Goal: Task Accomplishment & Management: Manage account settings

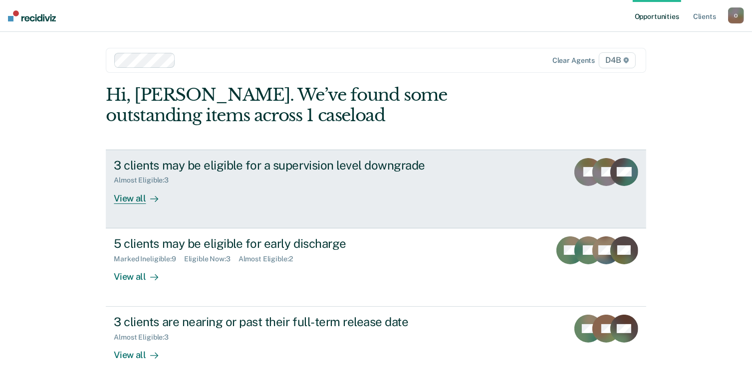
click at [124, 200] on div "View all" at bounding box center [142, 194] width 56 height 19
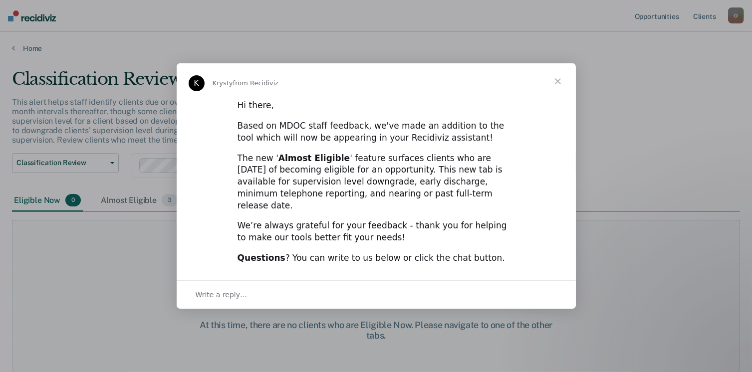
click at [557, 91] on span "Close" at bounding box center [558, 81] width 36 height 36
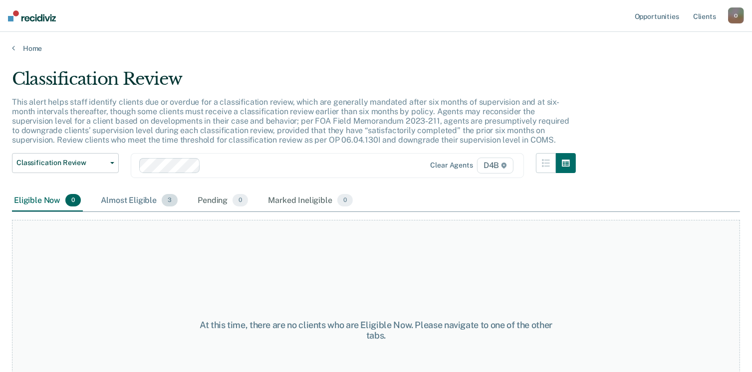
click at [112, 204] on div "Almost Eligible 3" at bounding box center [139, 201] width 81 height 22
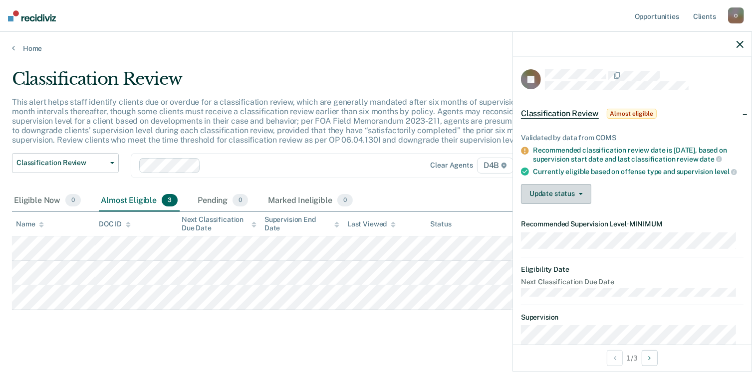
click at [579, 195] on icon "button" at bounding box center [581, 194] width 4 height 2
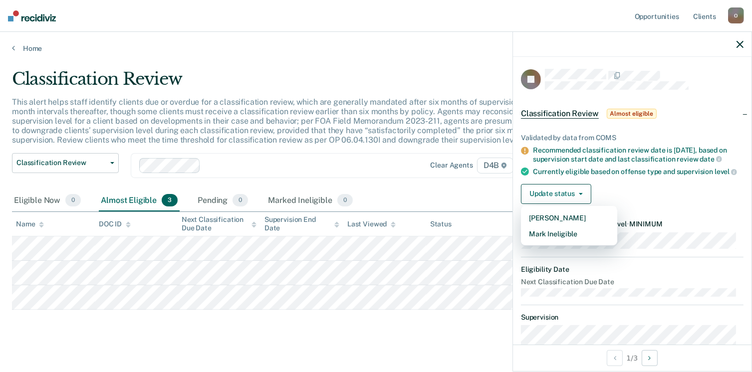
click at [634, 187] on div "Validated by data from COMS Recommended classification review date is [DATE], b…" at bounding box center [632, 165] width 239 height 94
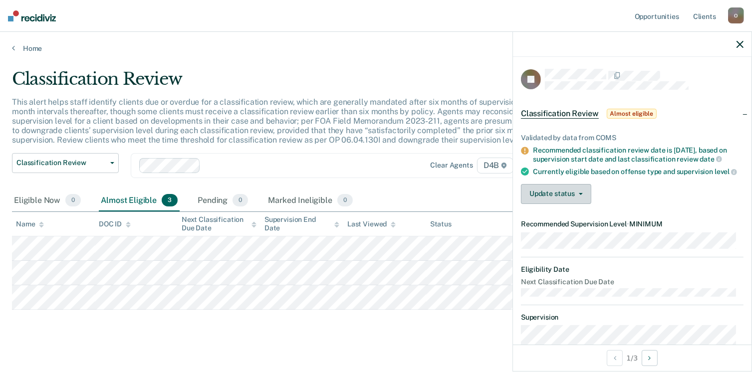
click at [583, 201] on button "Update status" at bounding box center [556, 194] width 70 height 20
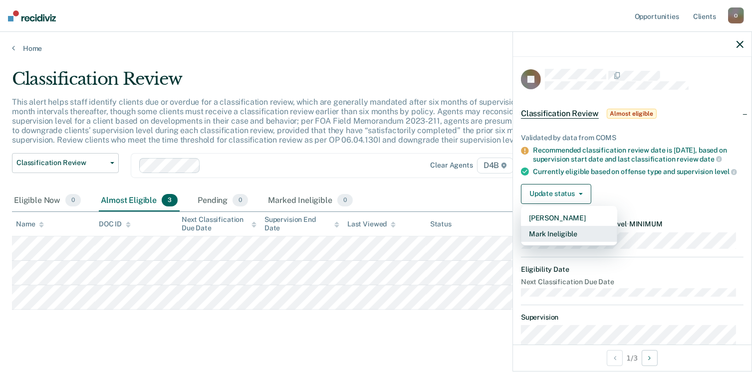
click at [561, 242] on button "Mark Ineligible" at bounding box center [569, 234] width 96 height 16
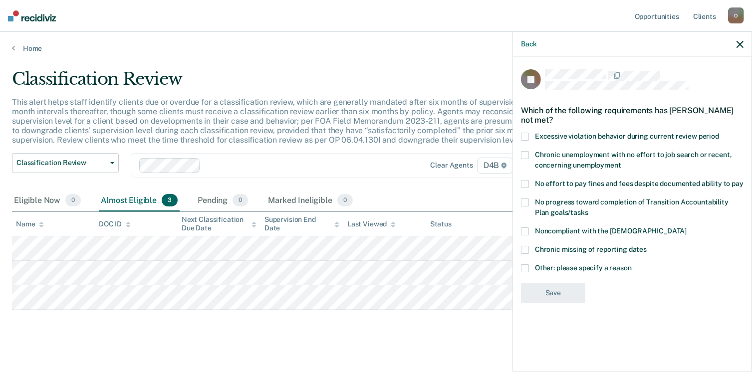
click at [524, 181] on span at bounding box center [525, 184] width 8 height 8
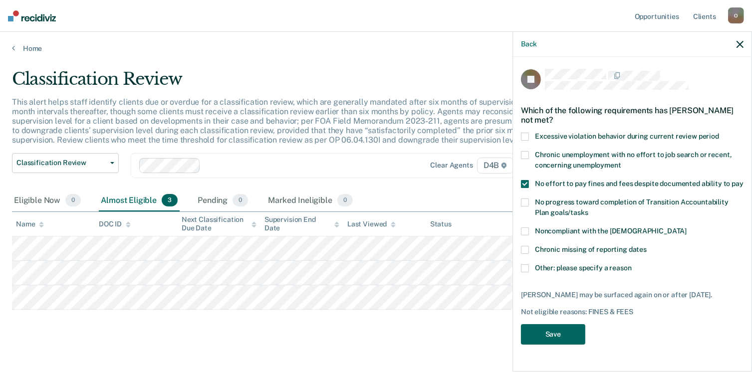
click at [555, 333] on button "Save" at bounding box center [553, 334] width 64 height 20
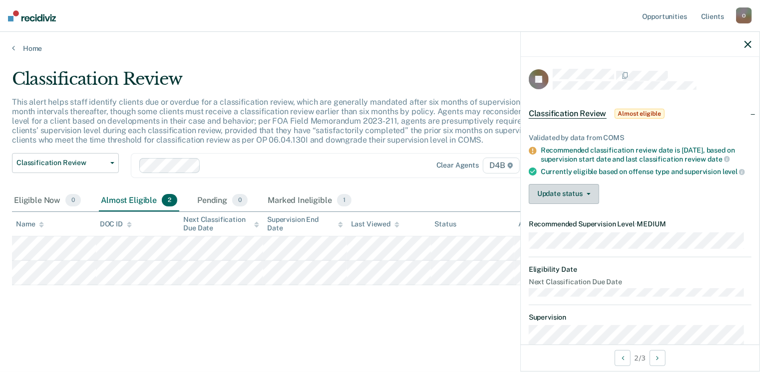
click at [590, 197] on button "Update status" at bounding box center [564, 194] width 70 height 20
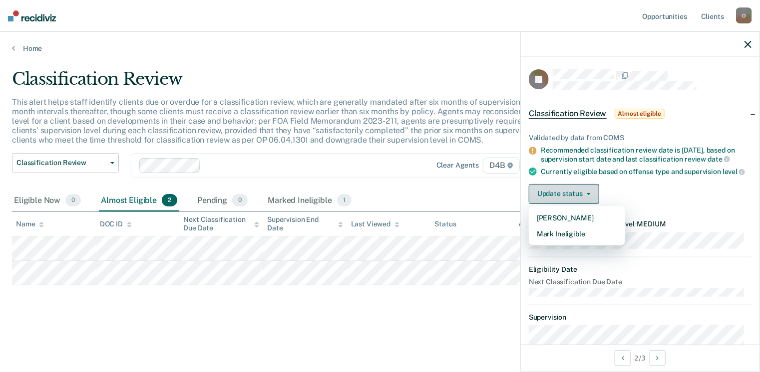
click at [587, 197] on button "Update status" at bounding box center [564, 194] width 70 height 20
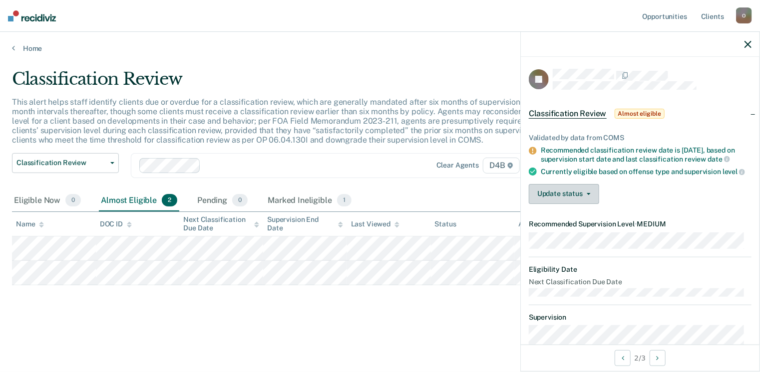
click at [587, 197] on button "Update status" at bounding box center [564, 194] width 70 height 20
click at [588, 198] on button "Update status" at bounding box center [564, 194] width 70 height 20
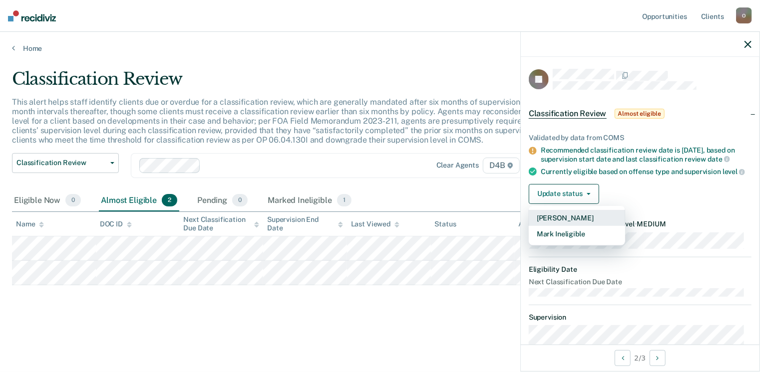
drag, startPoint x: 571, startPoint y: 221, endPoint x: 547, endPoint y: 228, distance: 25.4
click at [547, 226] on button "[PERSON_NAME]" at bounding box center [577, 218] width 96 height 16
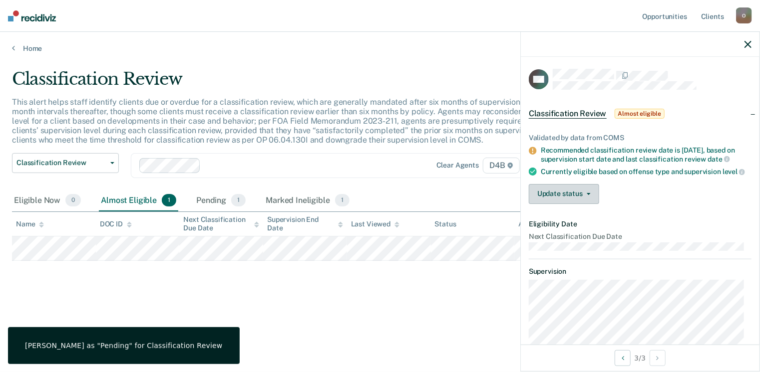
click at [589, 204] on button "Update status" at bounding box center [564, 194] width 70 height 20
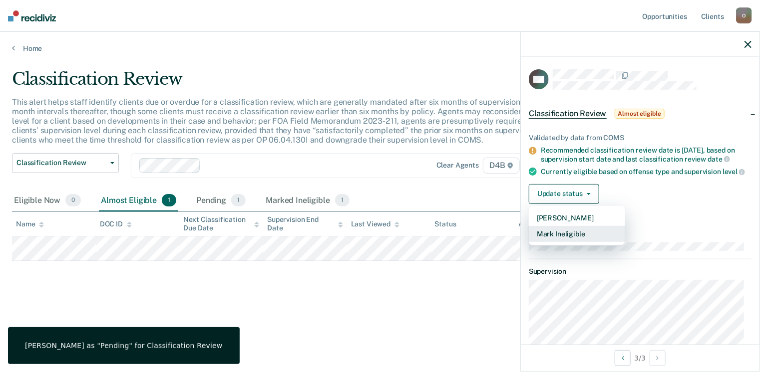
click at [572, 237] on button "Mark Ineligible" at bounding box center [577, 234] width 96 height 16
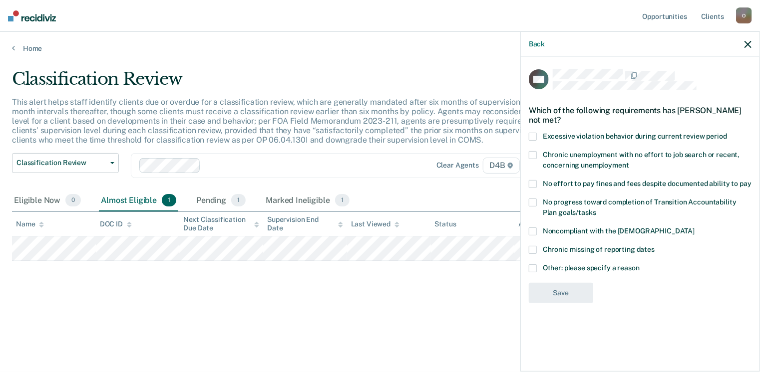
click at [533, 269] on span at bounding box center [533, 269] width 8 height 8
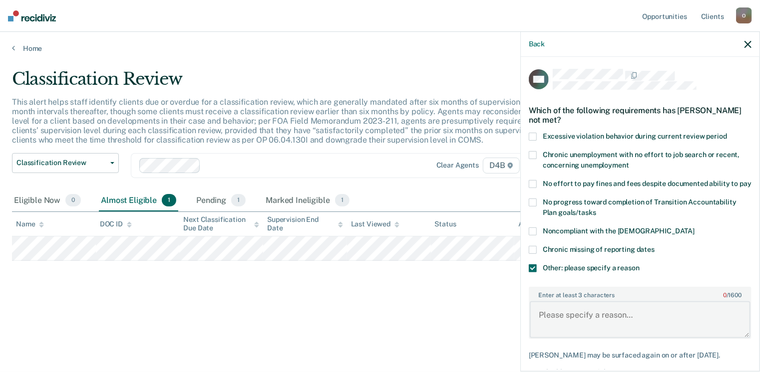
click at [551, 323] on textarea "Enter at least 3 characters 0 / 1600" at bounding box center [640, 319] width 221 height 37
type textarea "Death"
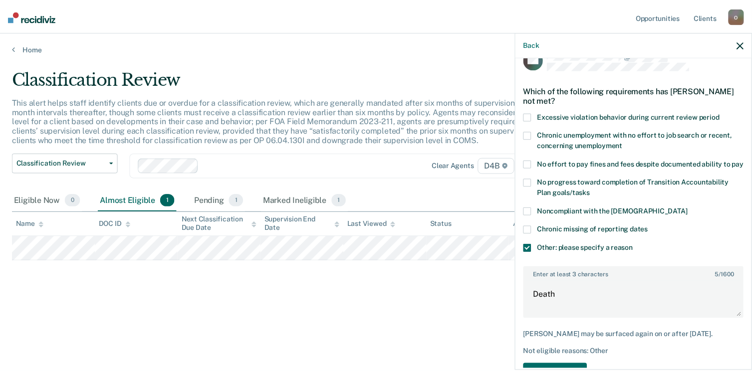
scroll to position [70, 0]
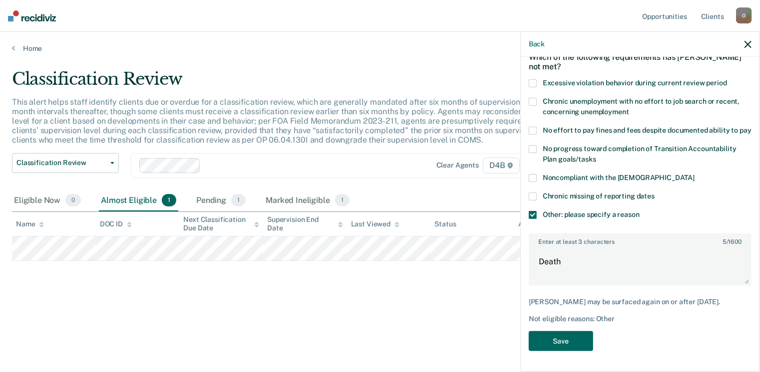
click at [546, 339] on button "Save" at bounding box center [561, 341] width 64 height 20
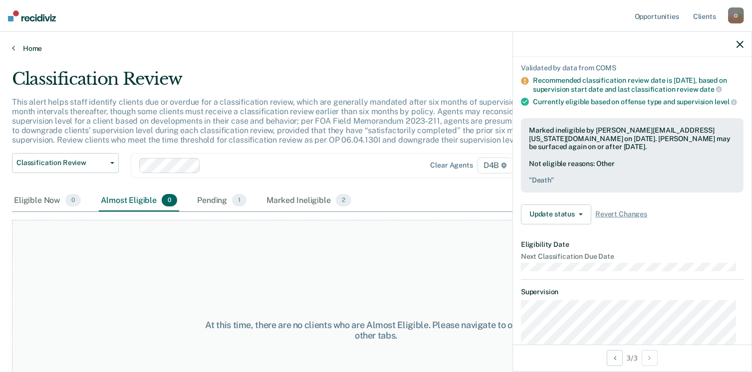
click at [12, 46] on icon at bounding box center [13, 48] width 3 height 8
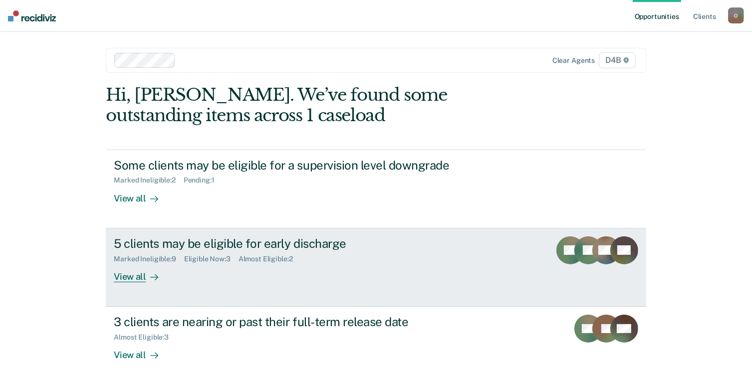
click at [128, 278] on div "View all" at bounding box center [142, 272] width 56 height 19
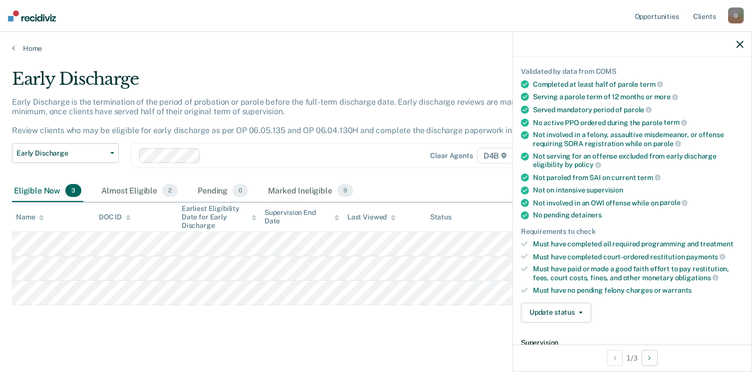
scroll to position [93, 0]
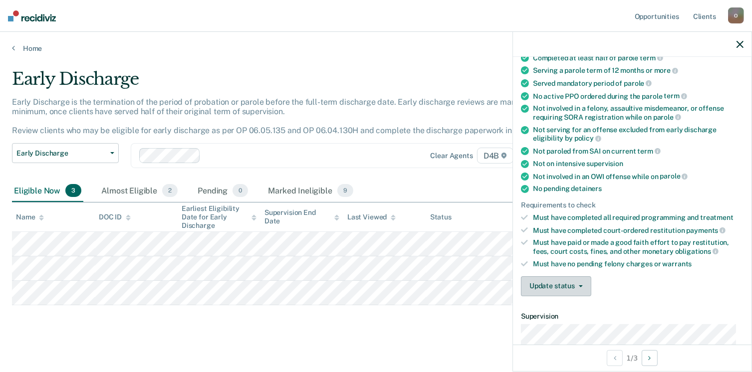
click at [581, 286] on button "Update status" at bounding box center [556, 287] width 70 height 20
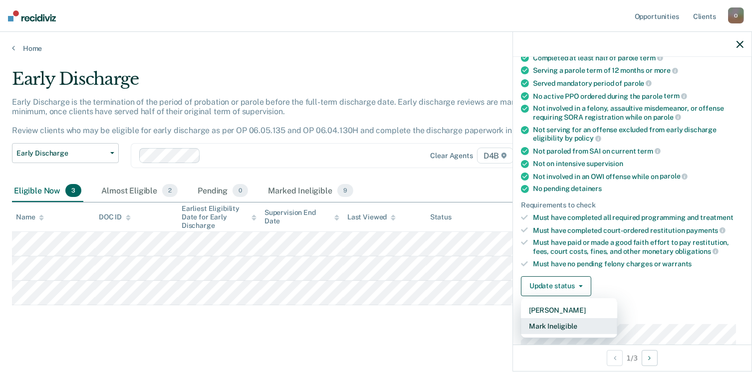
click at [580, 327] on button "Mark Ineligible" at bounding box center [569, 326] width 96 height 16
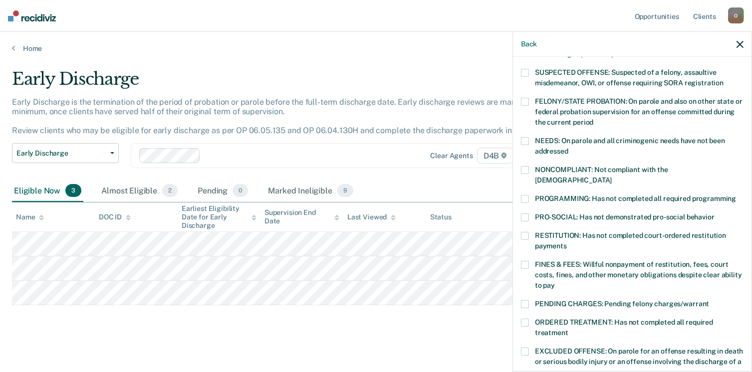
click at [532, 261] on label "FINES & FEES: Willful nonpayment of restitution, fees, court costs, fines, and …" at bounding box center [632, 276] width 223 height 31
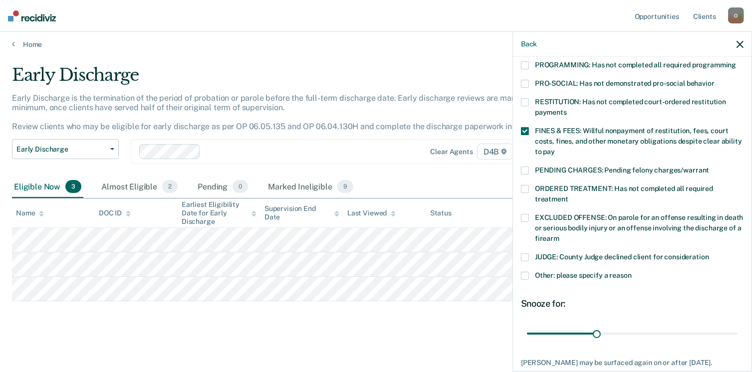
scroll to position [238, 0]
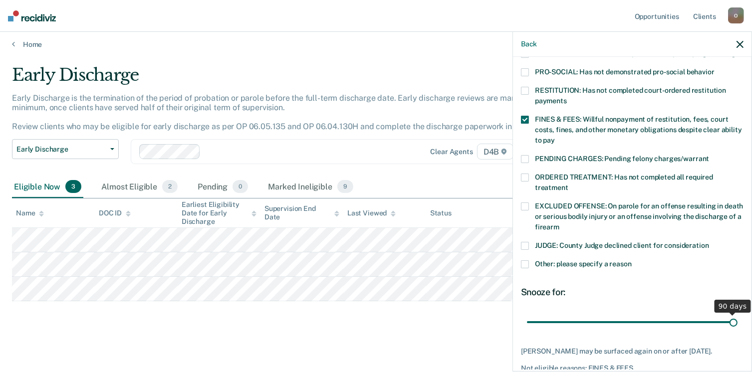
drag, startPoint x: 594, startPoint y: 310, endPoint x: 763, endPoint y: 304, distance: 168.3
type input "90"
click at [738, 314] on input "range" at bounding box center [632, 322] width 211 height 17
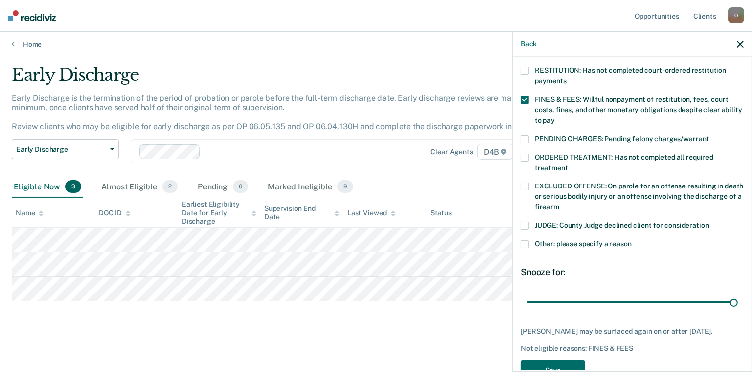
scroll to position [284, 0]
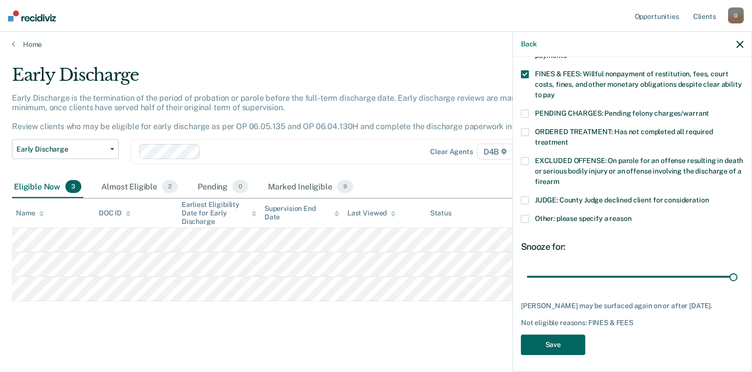
click at [558, 337] on button "Save" at bounding box center [553, 345] width 64 height 20
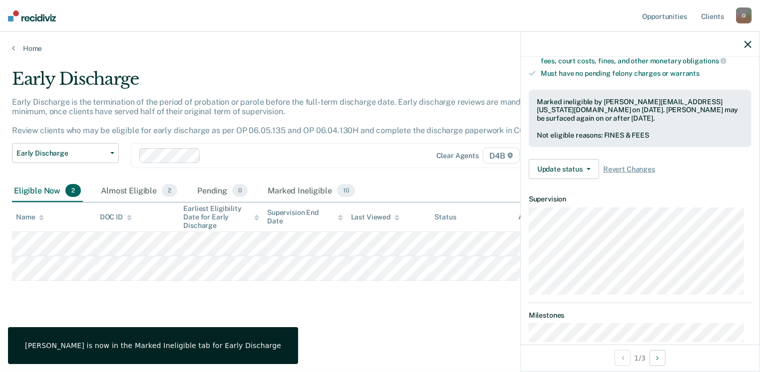
scroll to position [280, 0]
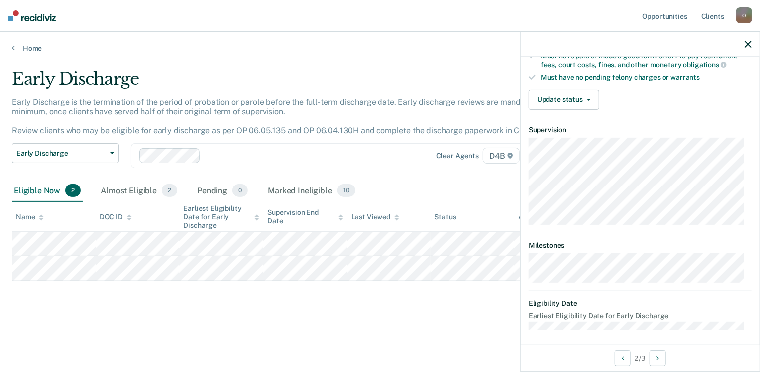
click at [750, 338] on div "DR Early Discharge Eligible Validated by data from COMS Completed at least half…" at bounding box center [640, 201] width 239 height 288
click at [586, 93] on button "Update status" at bounding box center [564, 100] width 70 height 20
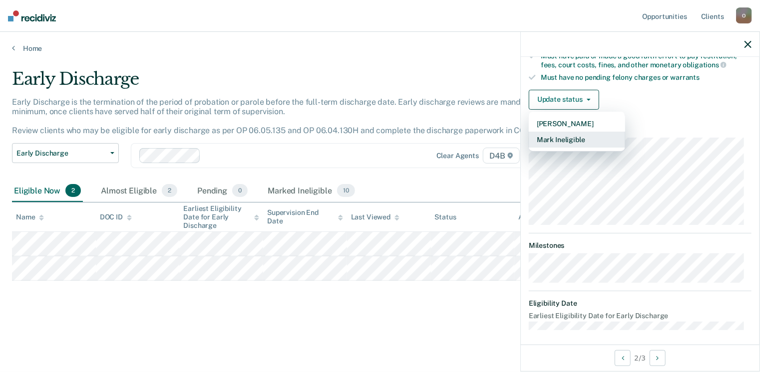
click at [571, 134] on button "Mark Ineligible" at bounding box center [577, 140] width 96 height 16
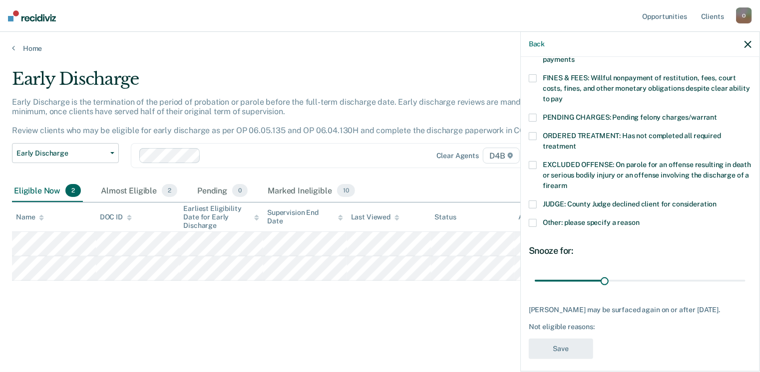
click at [531, 74] on span at bounding box center [533, 78] width 8 height 8
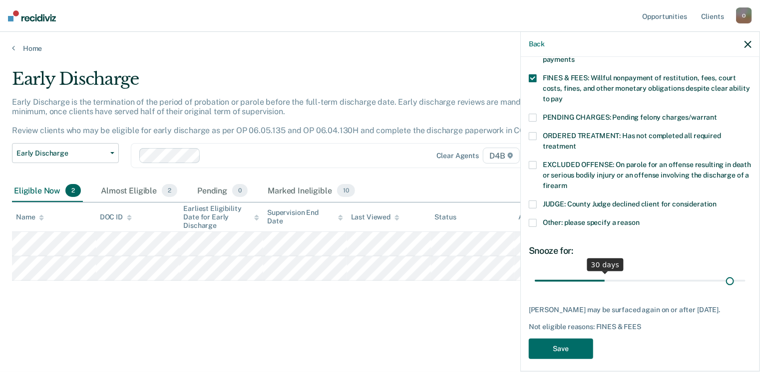
scroll to position [275, 0]
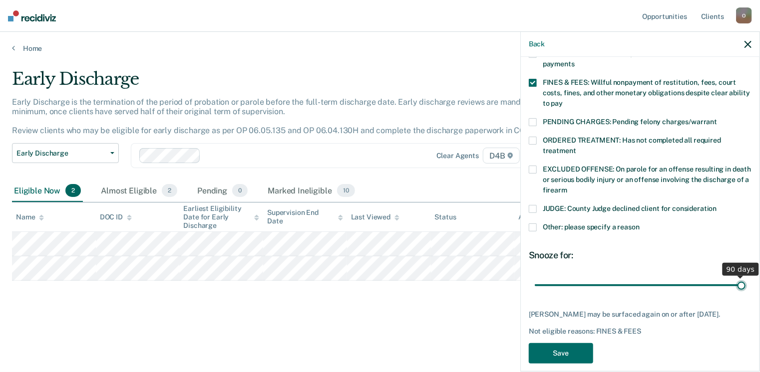
drag, startPoint x: 603, startPoint y: 270, endPoint x: 763, endPoint y: 270, distance: 159.7
type input "90"
click at [745, 277] on input "range" at bounding box center [640, 285] width 211 height 17
click at [549, 344] on button "Save" at bounding box center [561, 353] width 64 height 20
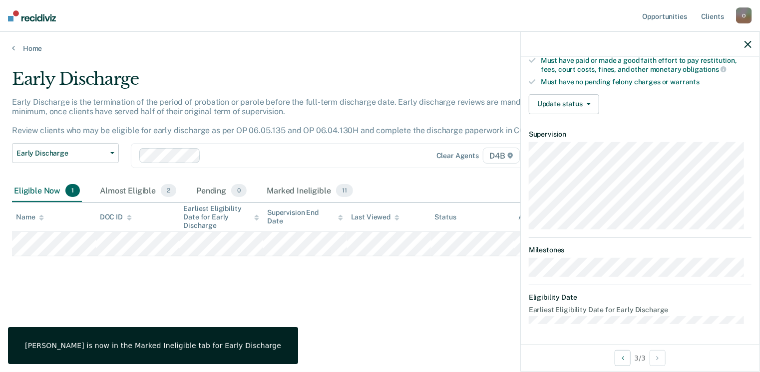
scroll to position [270, 0]
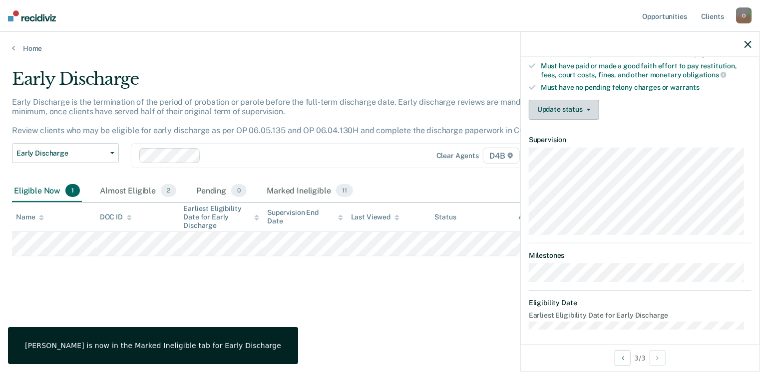
click at [589, 110] on button "Update status" at bounding box center [564, 110] width 70 height 20
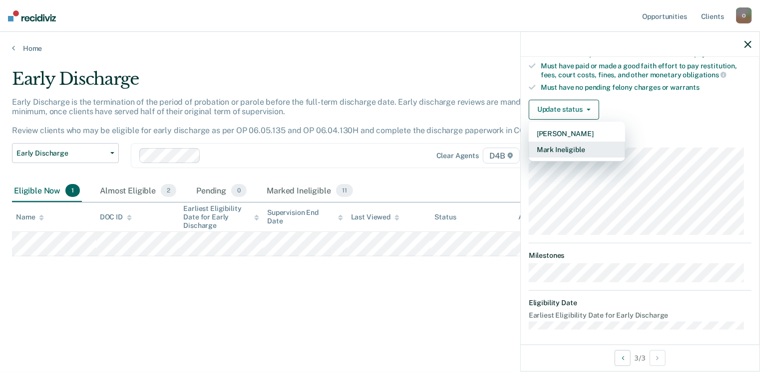
click at [571, 142] on button "Mark Ineligible" at bounding box center [577, 150] width 96 height 16
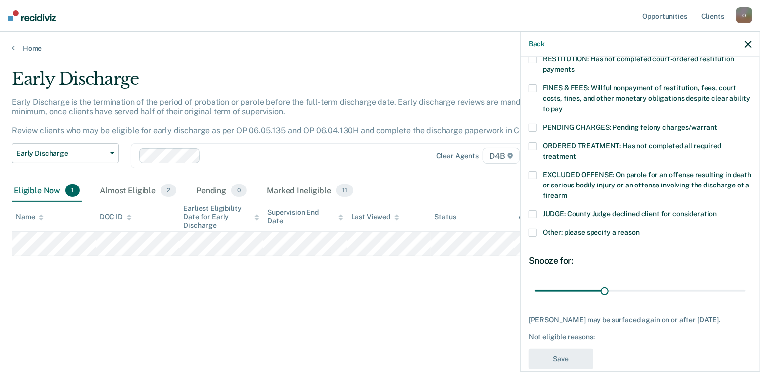
click at [535, 84] on span at bounding box center [533, 88] width 8 height 8
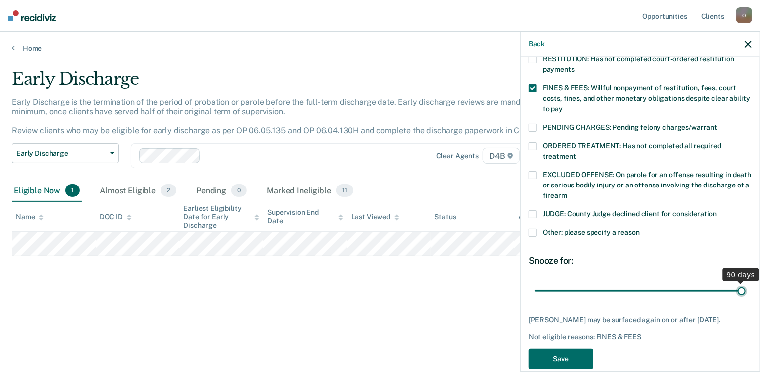
drag, startPoint x: 603, startPoint y: 280, endPoint x: 763, endPoint y: 293, distance: 160.2
type input "90"
click at [745, 293] on input "range" at bounding box center [640, 291] width 211 height 17
click at [551, 356] on button "Save" at bounding box center [561, 359] width 64 height 20
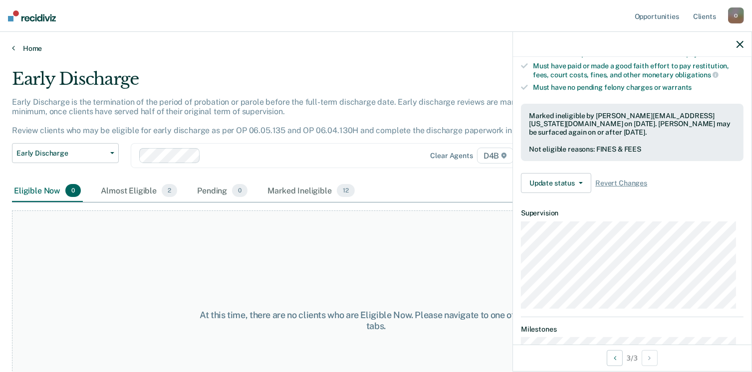
click at [29, 48] on link "Home" at bounding box center [376, 48] width 728 height 9
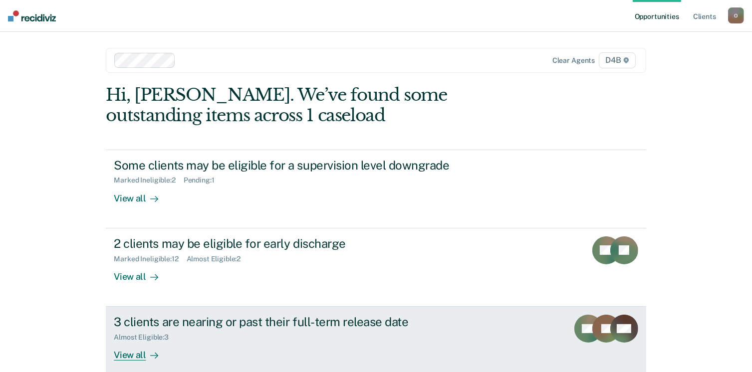
click at [129, 354] on div "View all" at bounding box center [142, 351] width 56 height 19
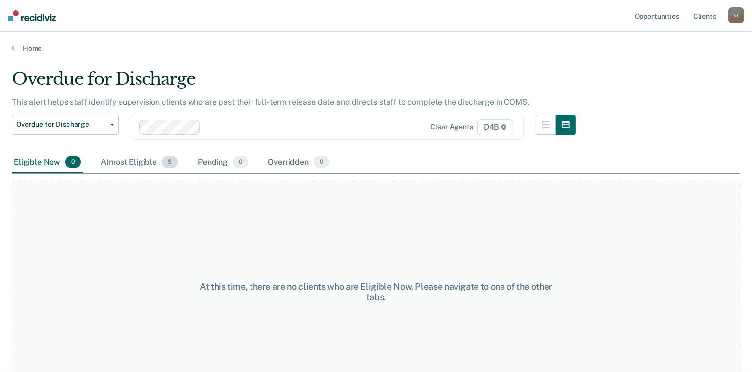
click at [142, 159] on div "Almost Eligible 3" at bounding box center [139, 163] width 81 height 22
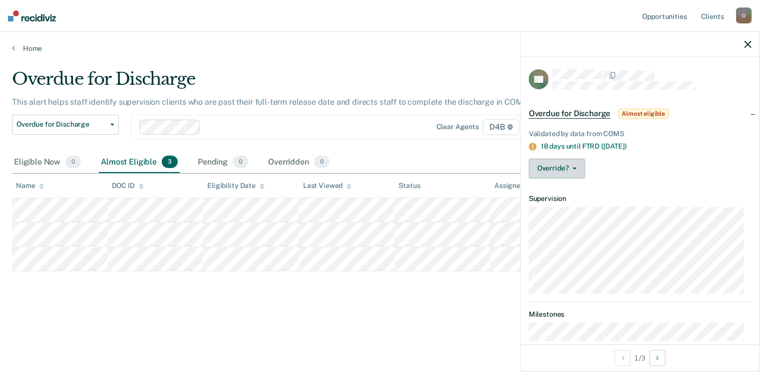
click at [578, 170] on button "Override?" at bounding box center [557, 169] width 56 height 20
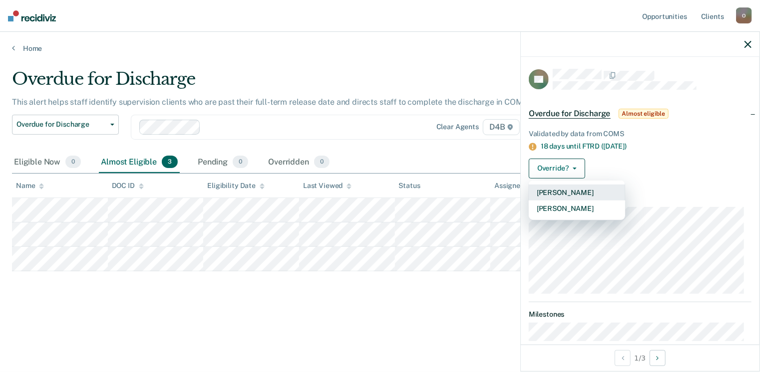
click at [571, 186] on button "[PERSON_NAME]" at bounding box center [577, 193] width 96 height 16
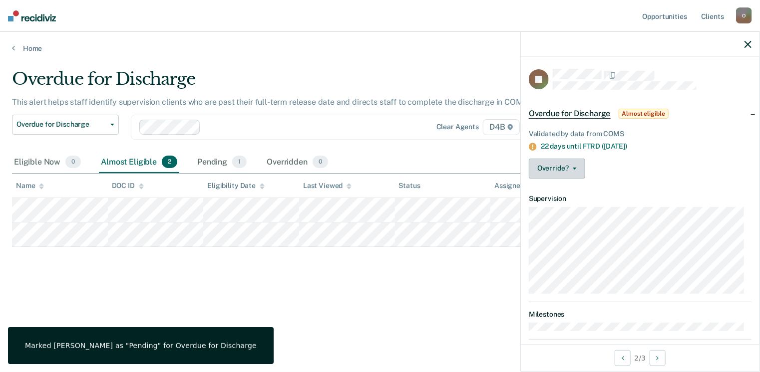
click at [571, 168] on button "Override?" at bounding box center [557, 169] width 56 height 20
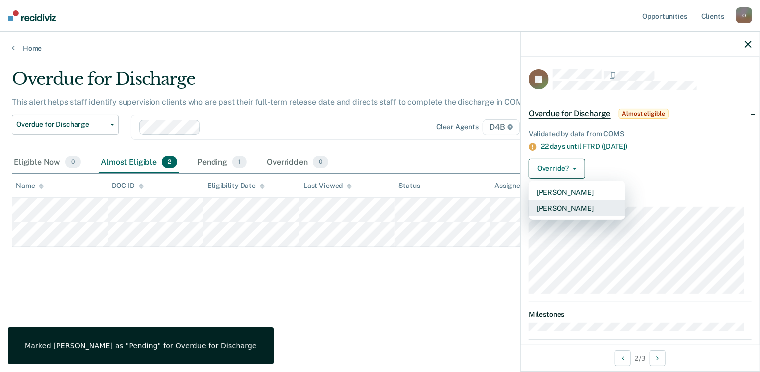
click at [569, 206] on button "[PERSON_NAME]" at bounding box center [577, 209] width 96 height 16
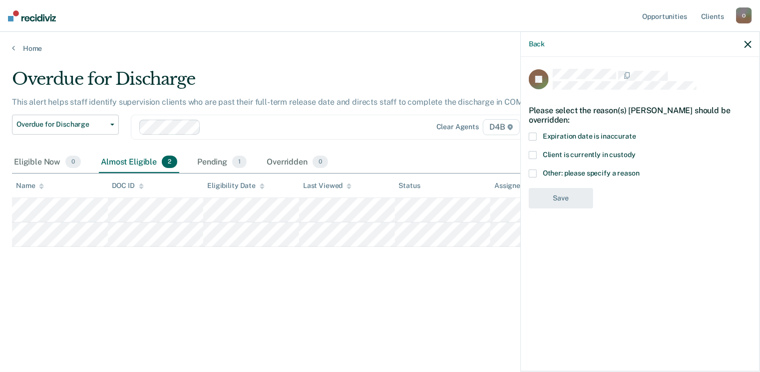
click at [533, 174] on span at bounding box center [533, 174] width 8 height 8
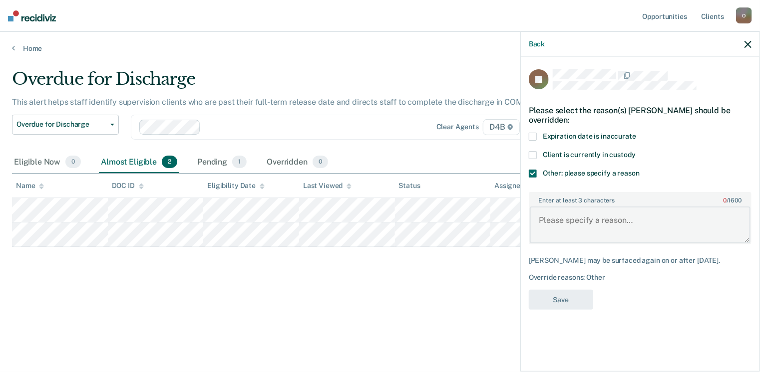
click at [551, 219] on textarea "Enter at least 3 characters 0 / 1600" at bounding box center [640, 225] width 221 height 37
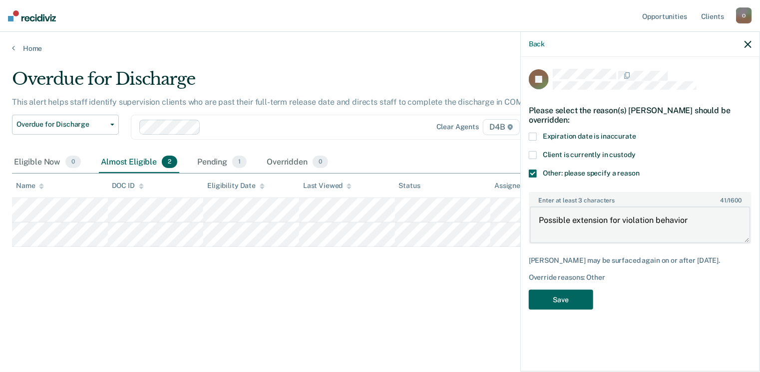
type textarea "Possible extension for violation behavior"
click at [541, 304] on button "Save" at bounding box center [561, 300] width 64 height 20
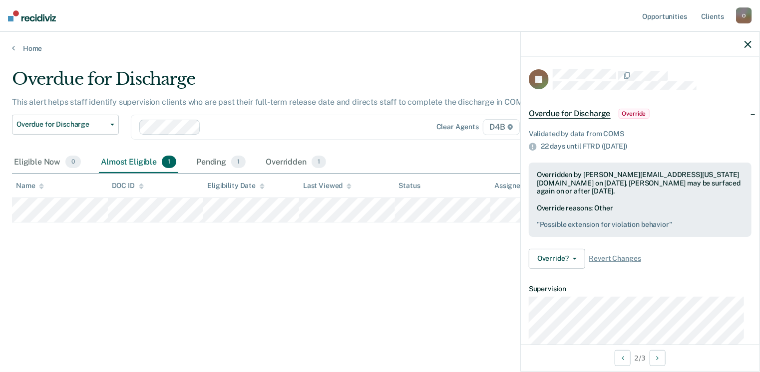
click at [559, 114] on span "Overdue for Discharge" at bounding box center [570, 114] width 82 height 10
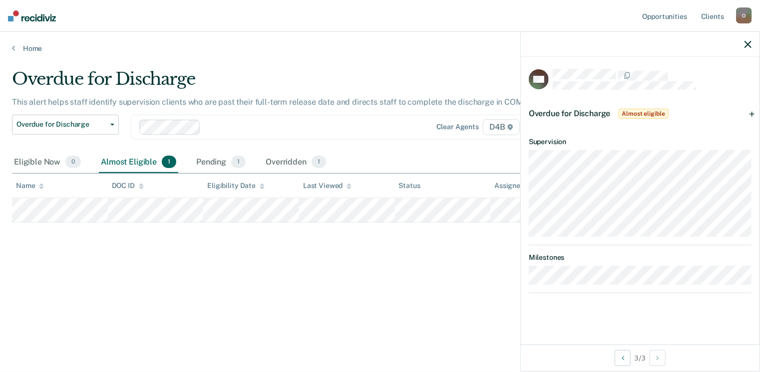
click at [638, 115] on span "Almost eligible" at bounding box center [643, 114] width 50 height 10
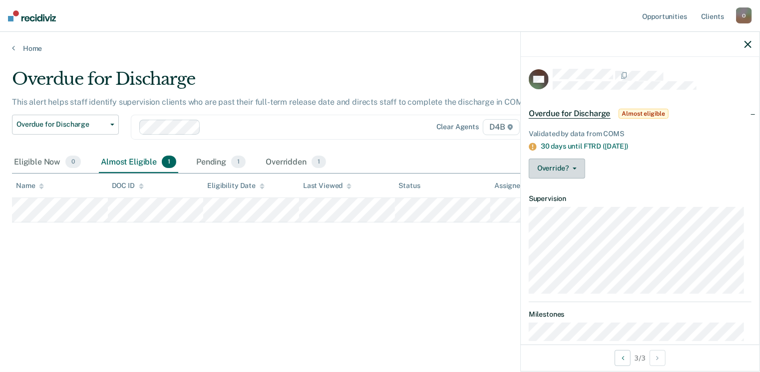
click at [544, 172] on button "Override?" at bounding box center [557, 169] width 56 height 20
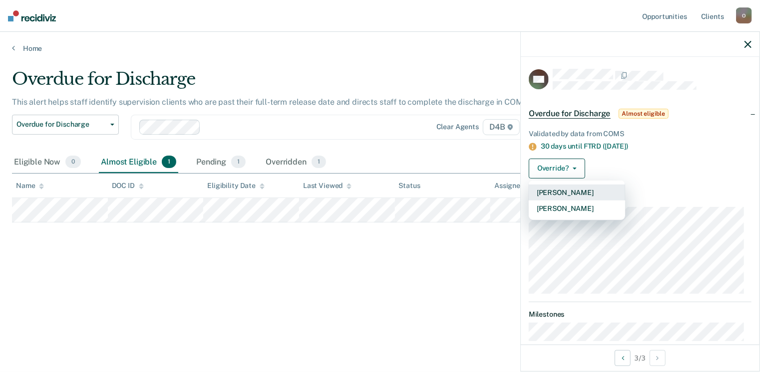
click at [545, 188] on button "[PERSON_NAME]" at bounding box center [577, 193] width 96 height 16
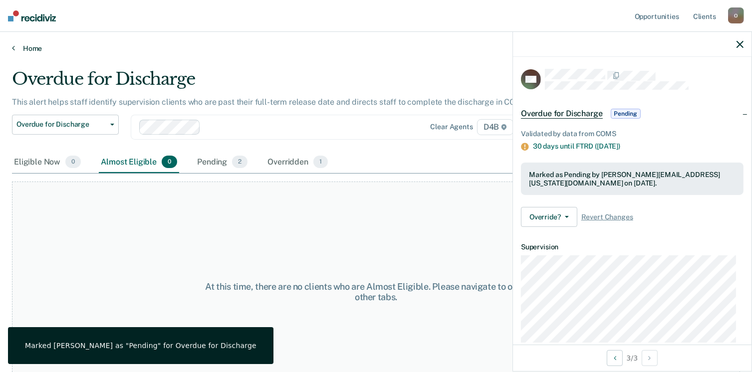
click at [32, 46] on link "Home" at bounding box center [376, 48] width 728 height 9
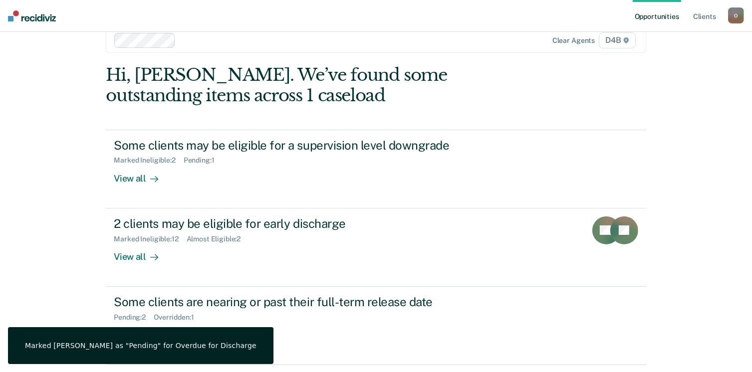
scroll to position [52, 0]
